Goal: Browse casually

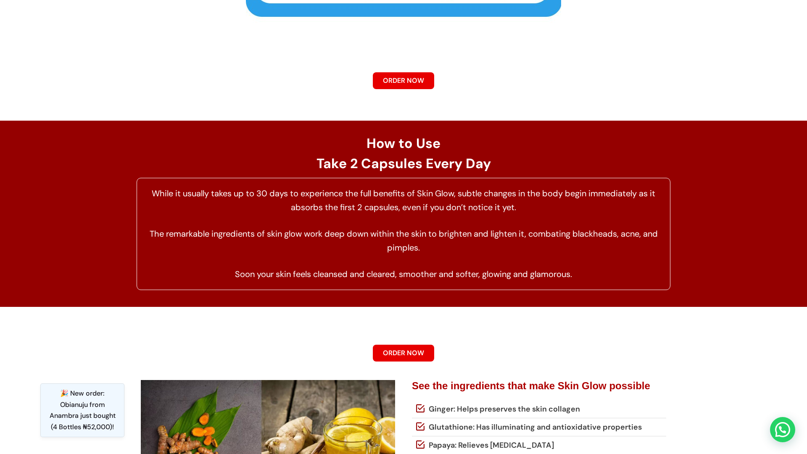
scroll to position [8888, 0]
